Goal: Task Accomplishment & Management: Complete application form

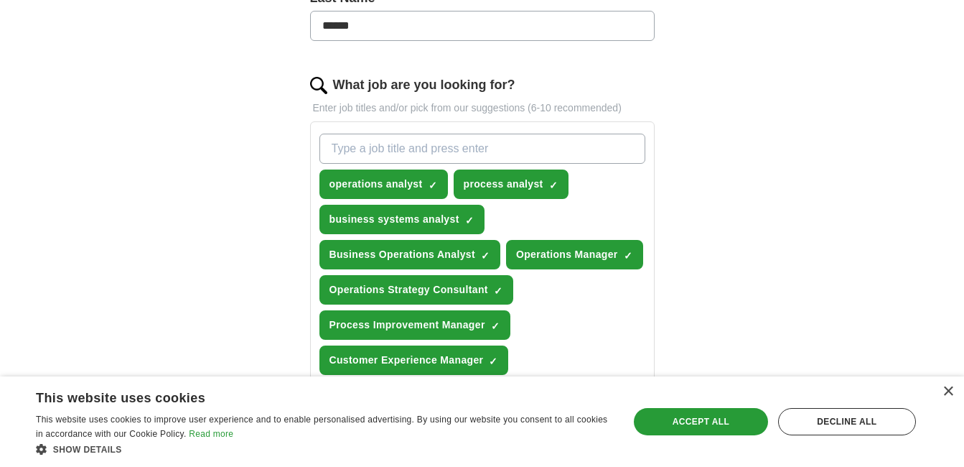
scroll to position [502, 0]
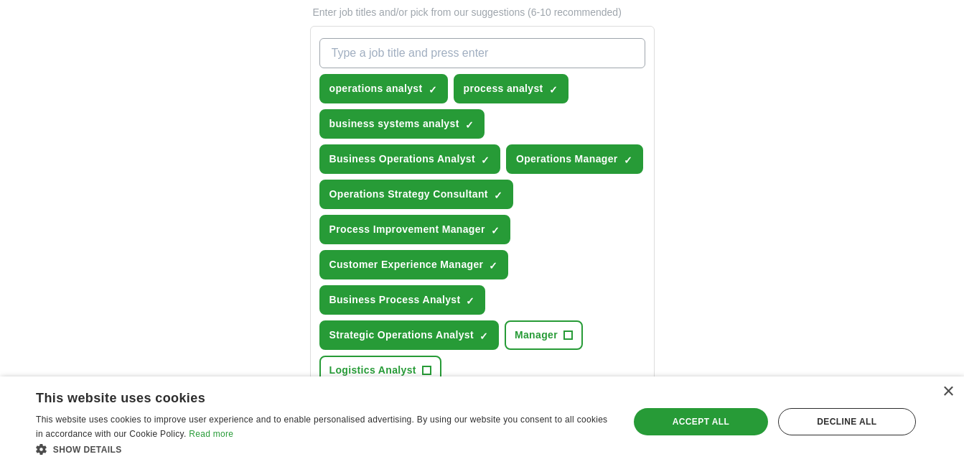
click at [477, 55] on input "What job are you looking for?" at bounding box center [482, 53] width 326 height 30
type input "business analyst"
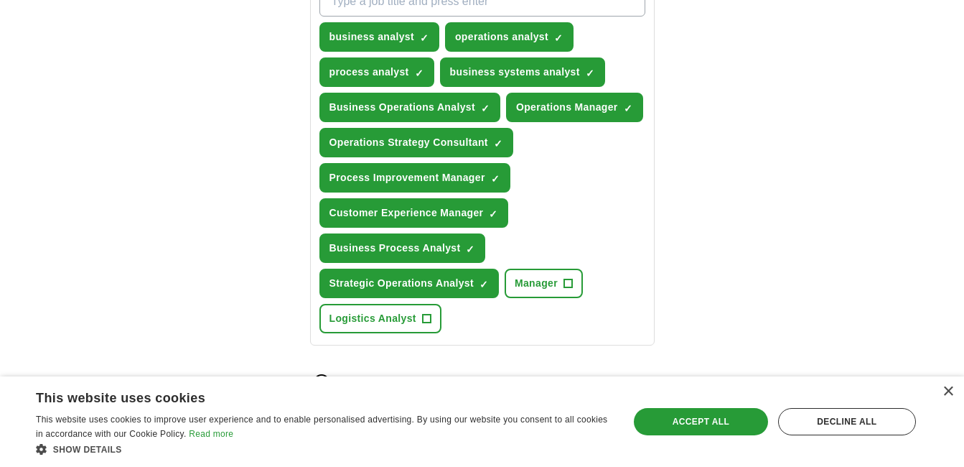
scroll to position [646, 0]
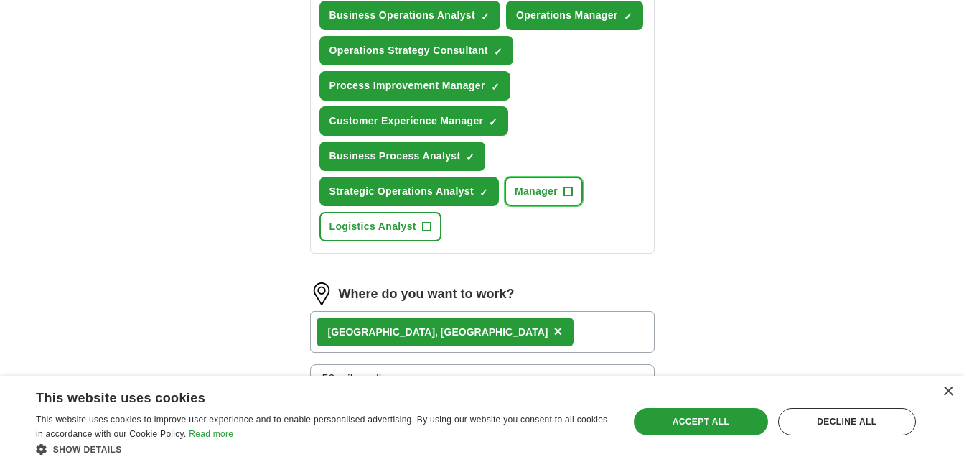
click at [573, 185] on button "Manager +" at bounding box center [544, 191] width 78 height 29
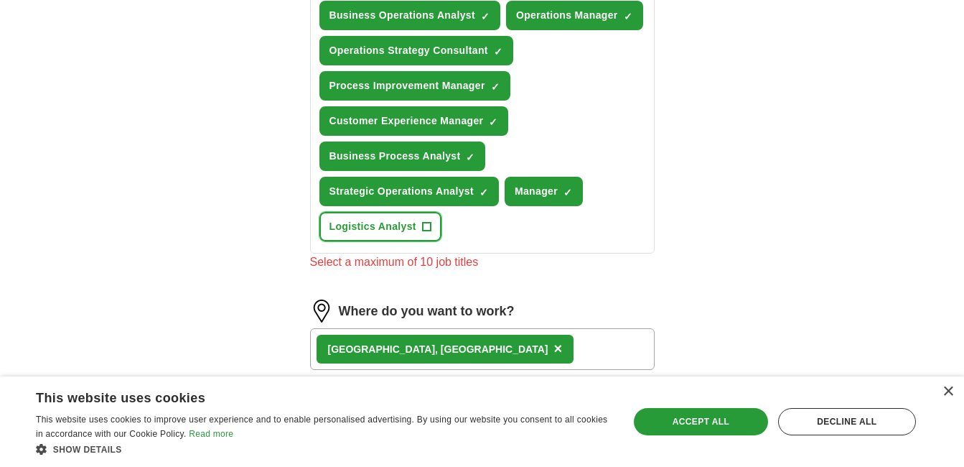
click at [435, 224] on button "Logistics Analyst +" at bounding box center [380, 226] width 122 height 29
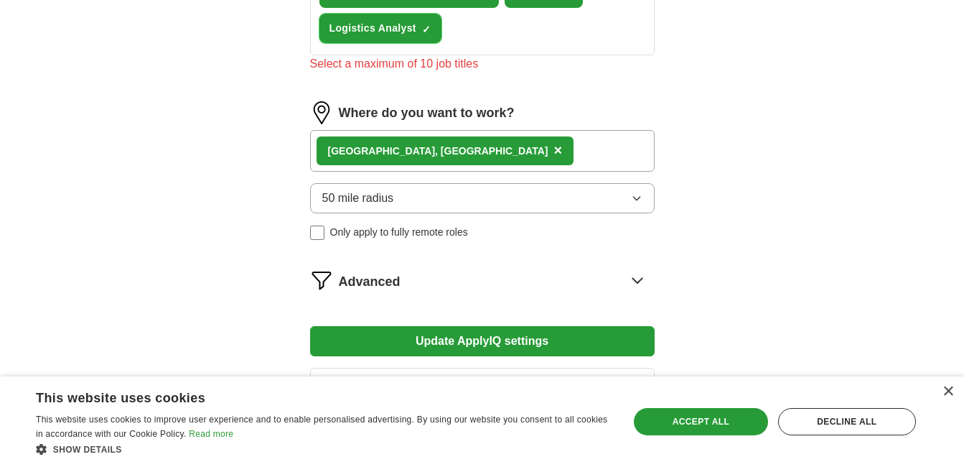
scroll to position [946, 0]
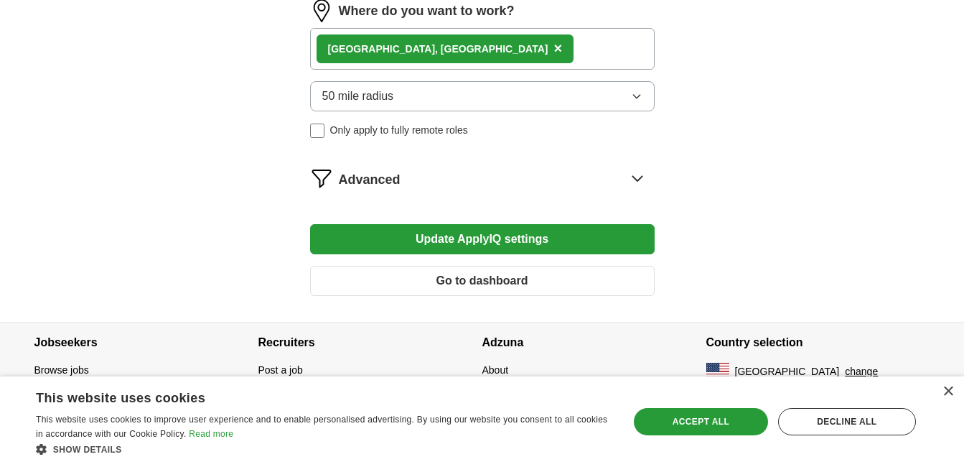
click at [521, 241] on button "Update ApplyIQ settings" at bounding box center [482, 239] width 345 height 30
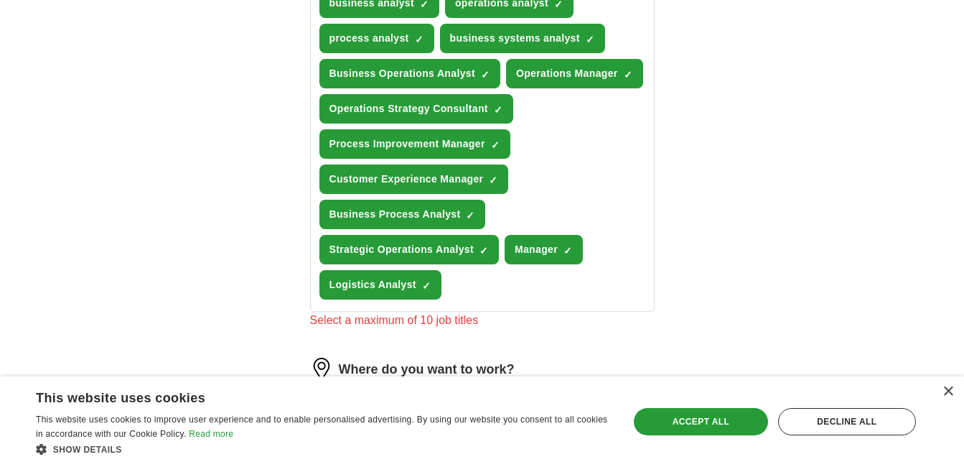
scroll to position [587, 0]
click at [535, 254] on span "Manager" at bounding box center [536, 250] width 43 height 15
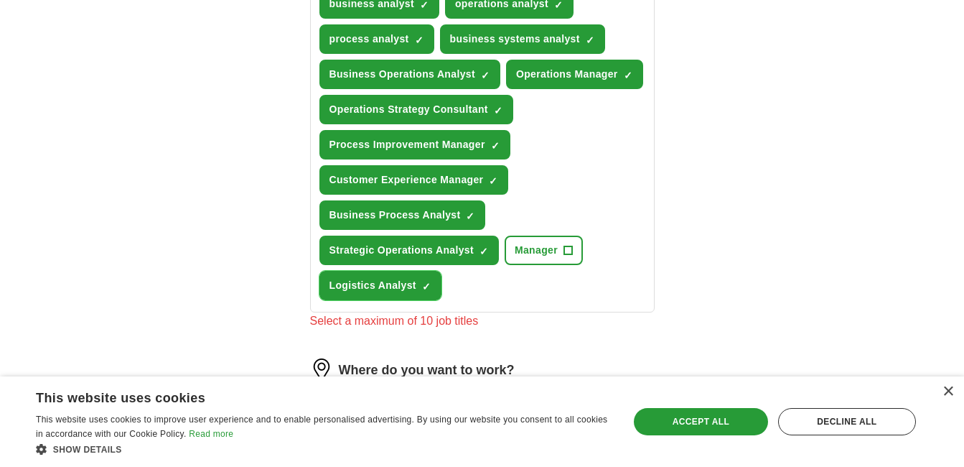
click at [0, 0] on span "×" at bounding box center [0, 0] width 0 height 0
click at [736, 205] on div "**********" at bounding box center [482, 101] width 919 height 1288
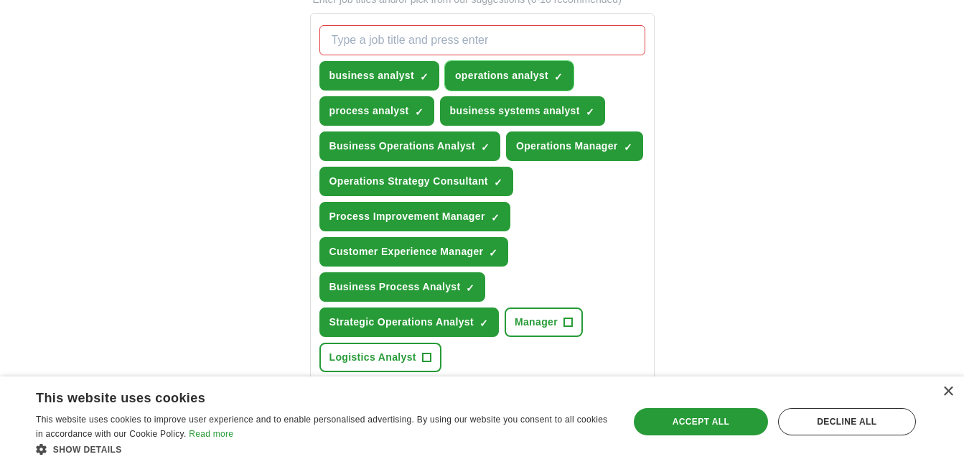
click at [0, 0] on span "×" at bounding box center [0, 0] width 0 height 0
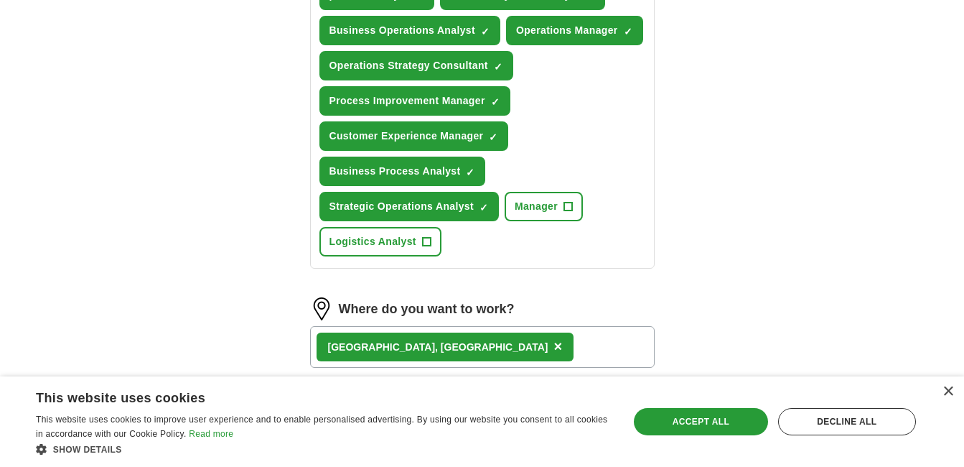
scroll to position [587, 0]
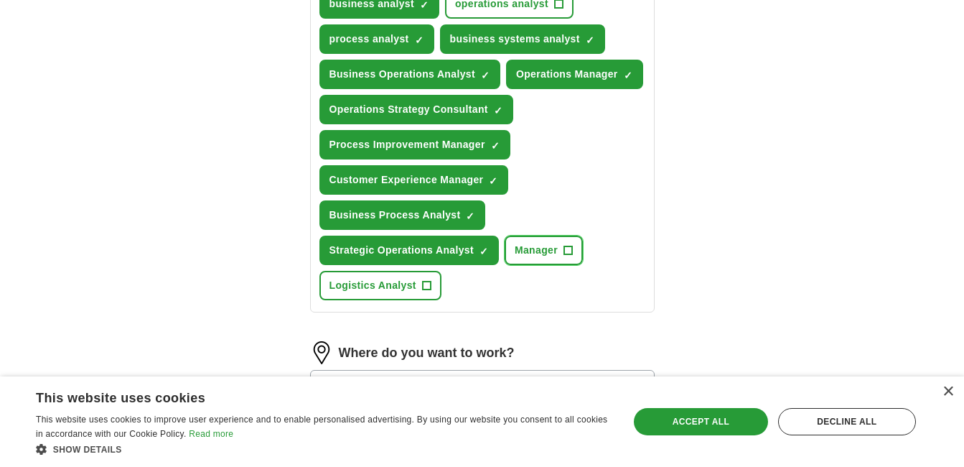
click at [544, 255] on span "Manager" at bounding box center [536, 250] width 43 height 15
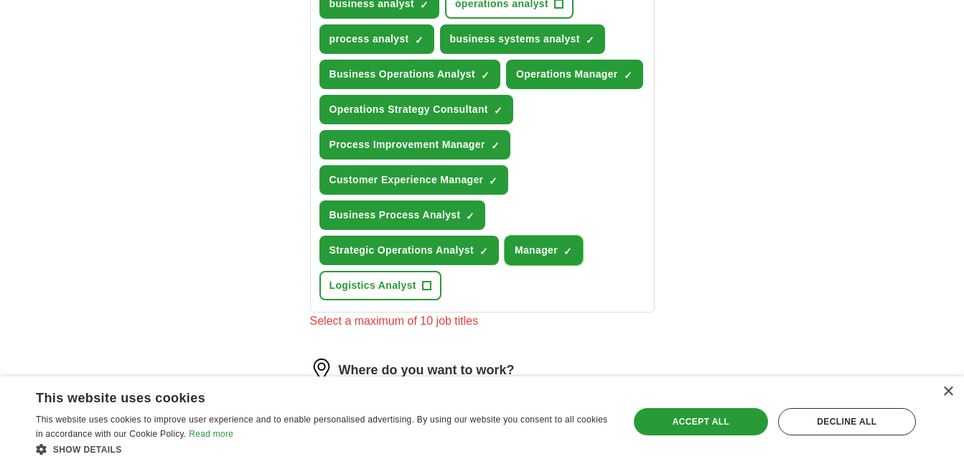
click at [544, 255] on span "Manager" at bounding box center [536, 250] width 43 height 15
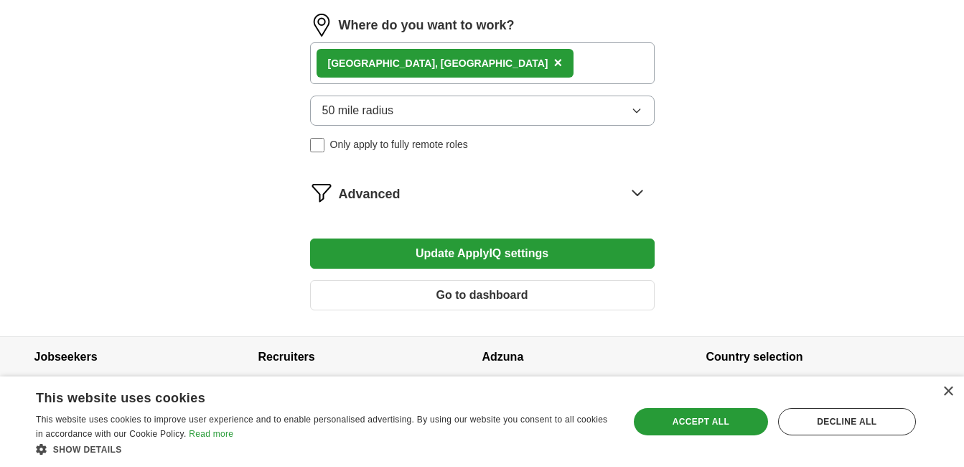
scroll to position [929, 0]
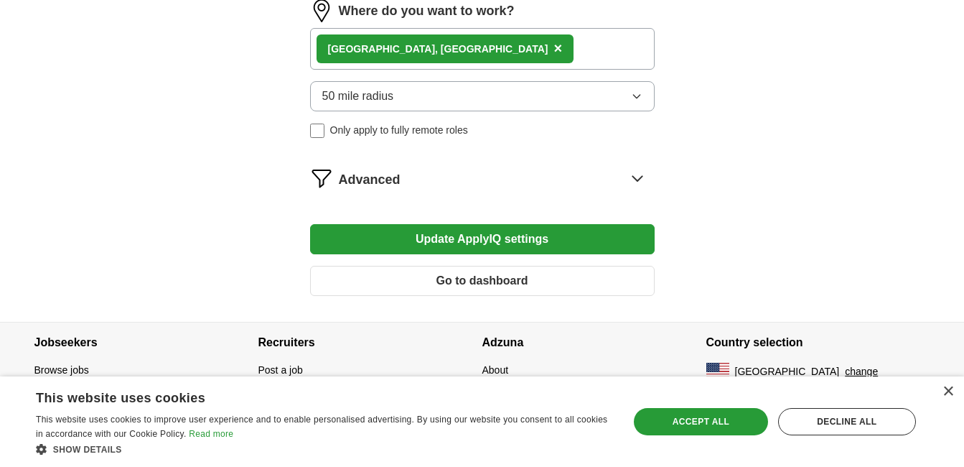
click at [533, 236] on button "Update ApplyIQ settings" at bounding box center [482, 239] width 345 height 30
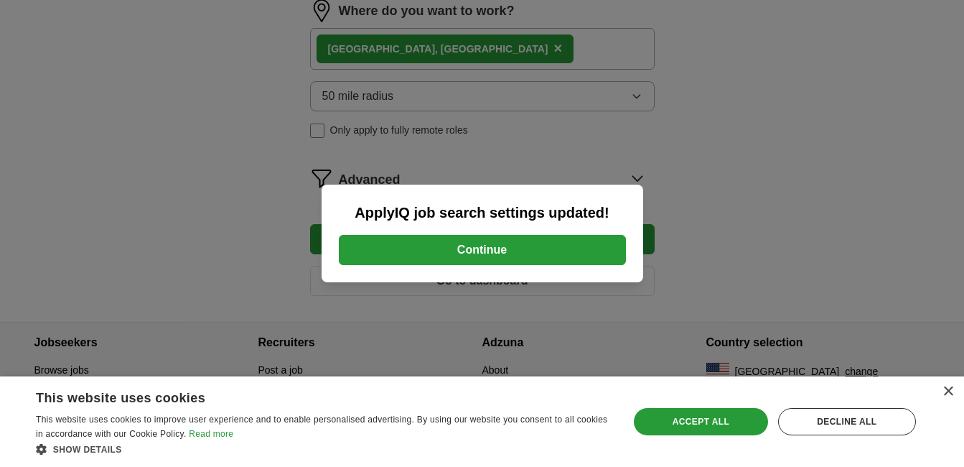
click at [497, 246] on button "Continue" at bounding box center [482, 250] width 287 height 30
